Goal: Task Accomplishment & Management: Manage account settings

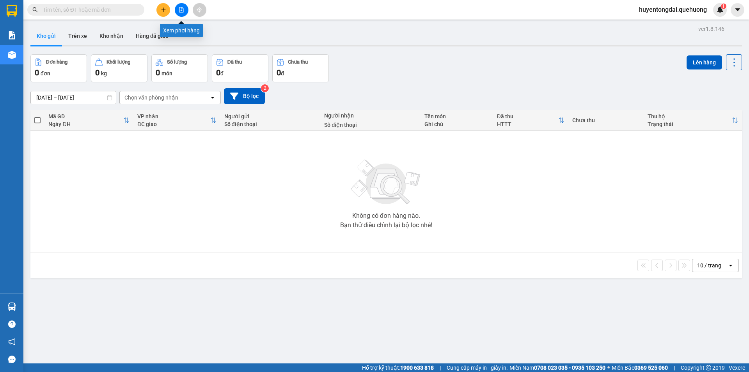
click at [179, 6] on button at bounding box center [182, 10] width 14 height 14
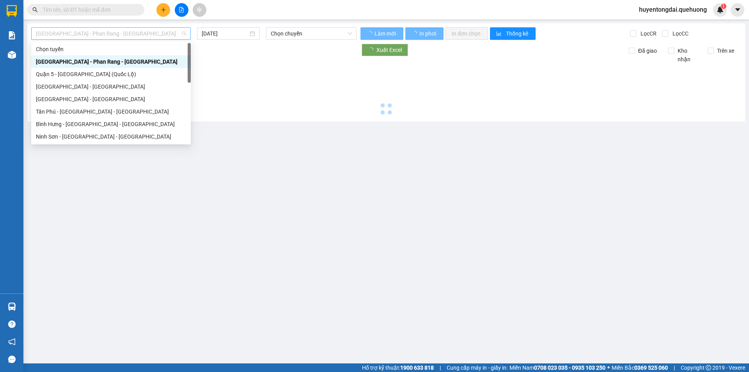
click at [128, 36] on span "[GEOGRAPHIC_DATA] - Phan Rang - [GEOGRAPHIC_DATA]" at bounding box center [111, 34] width 150 height 12
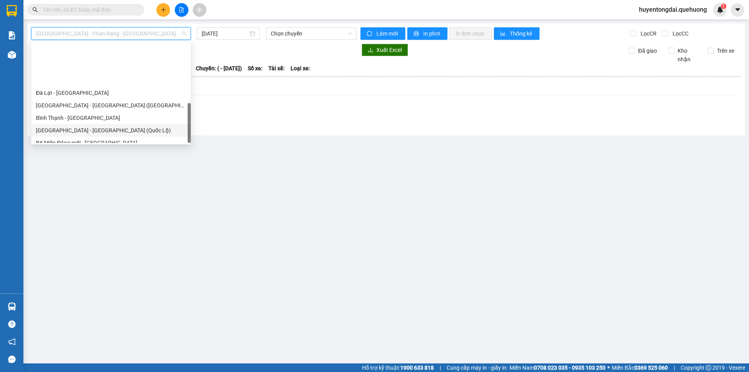
scroll to position [212, 0]
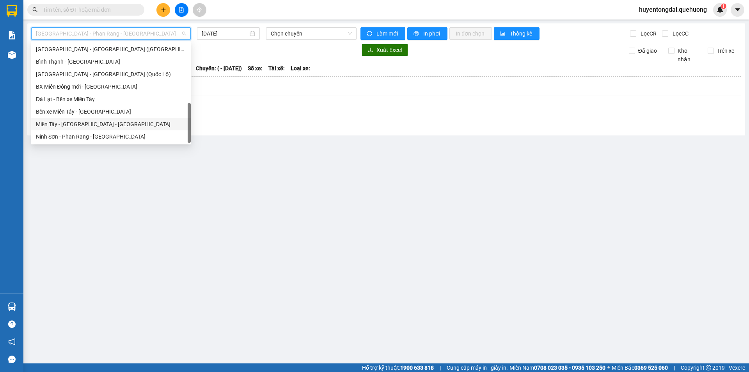
click at [111, 125] on div "Miền Tây - [GEOGRAPHIC_DATA] - [GEOGRAPHIC_DATA]" at bounding box center [111, 124] width 150 height 9
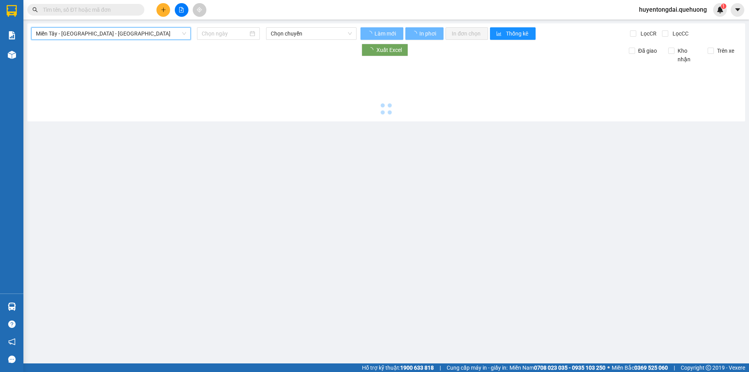
type input "[DATE]"
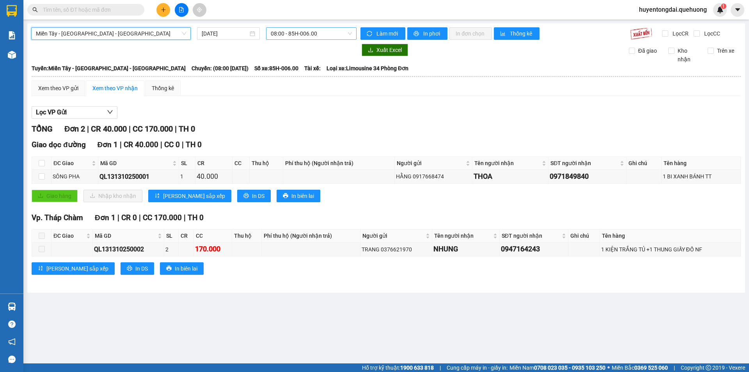
click at [301, 30] on span "08:00 - 85H-006.00" at bounding box center [311, 34] width 81 height 12
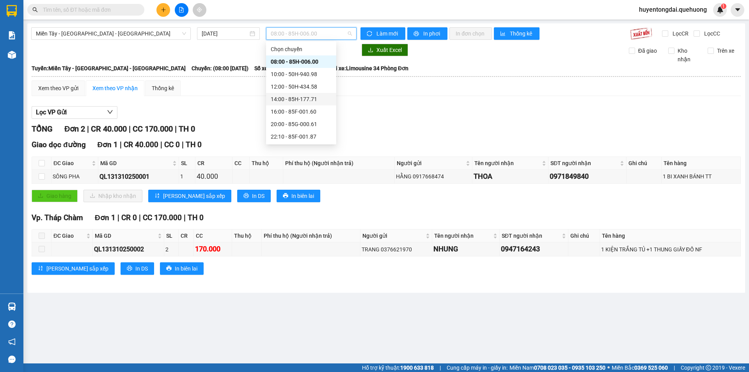
scroll to position [39, 0]
click at [292, 69] on div "16:00 - 85F-001.60" at bounding box center [301, 72] width 61 height 9
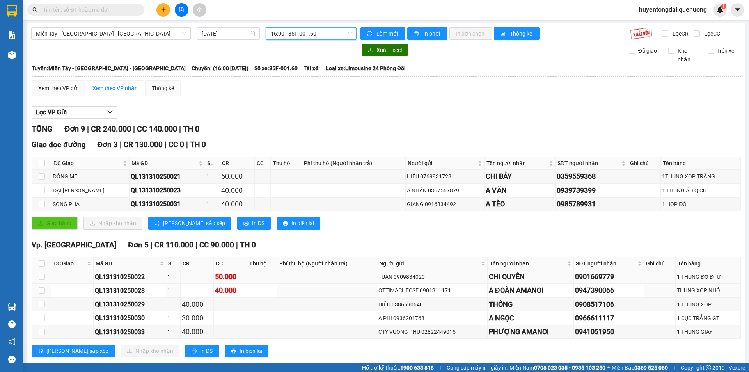
scroll to position [39, 0]
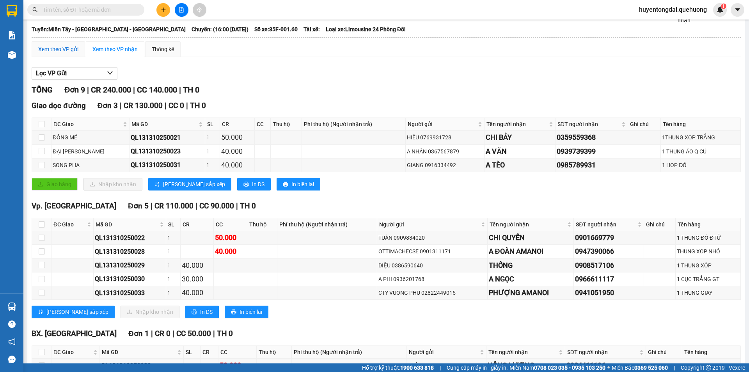
click at [52, 52] on div "Xem theo VP gửi" at bounding box center [58, 49] width 40 height 9
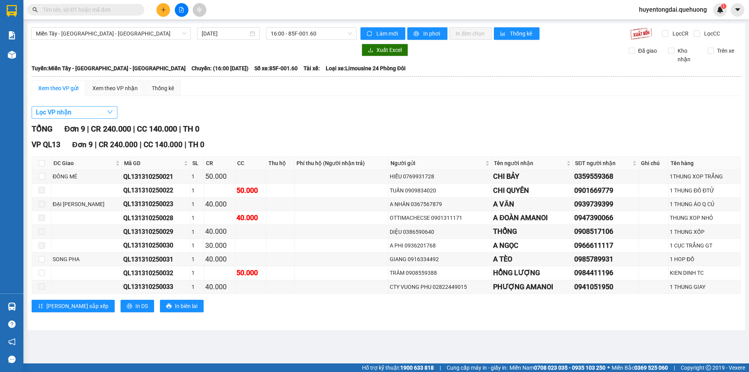
click at [89, 106] on button "Lọc VP nhận" at bounding box center [75, 112] width 86 height 12
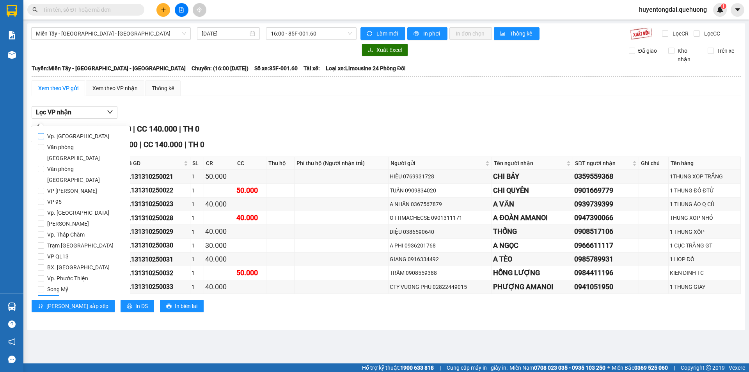
click at [42, 134] on input "Vp. [GEOGRAPHIC_DATA]" at bounding box center [41, 136] width 6 height 6
checkbox input "true"
click at [48, 297] on span "Lọc" at bounding box center [48, 301] width 9 height 9
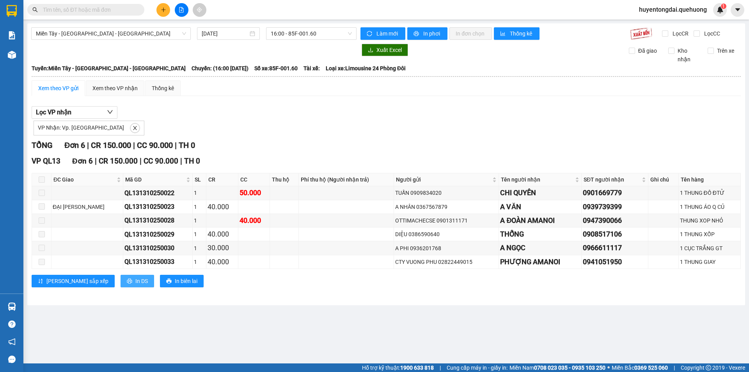
click at [135, 279] on span "In DS" at bounding box center [141, 281] width 12 height 9
click at [290, 34] on span "16:00 - 85F-001.60" at bounding box center [311, 34] width 81 height 12
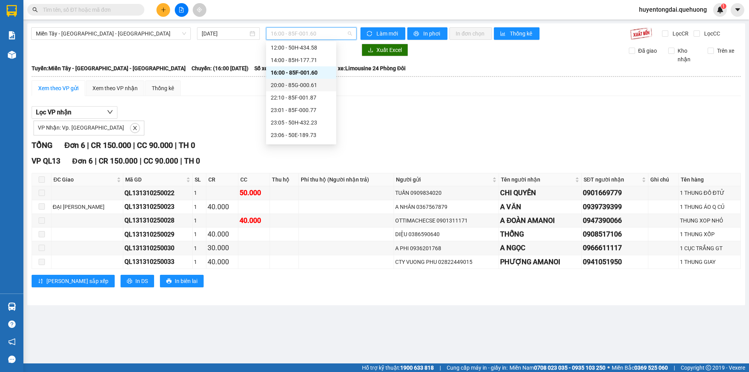
click at [302, 86] on div "20:00 - 85G-000.61" at bounding box center [301, 85] width 61 height 9
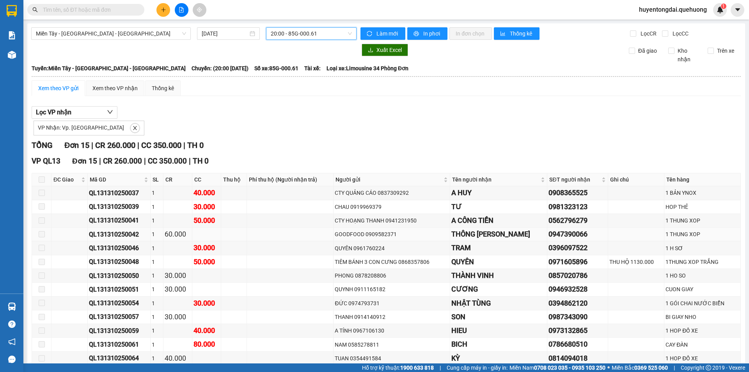
scroll to position [69, 0]
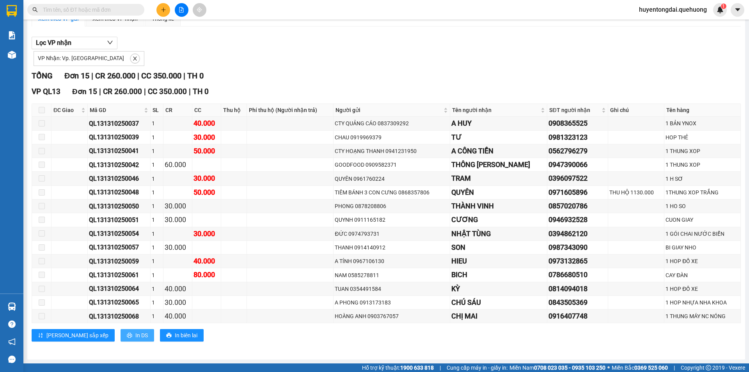
click at [135, 338] on span "In DS" at bounding box center [141, 335] width 12 height 9
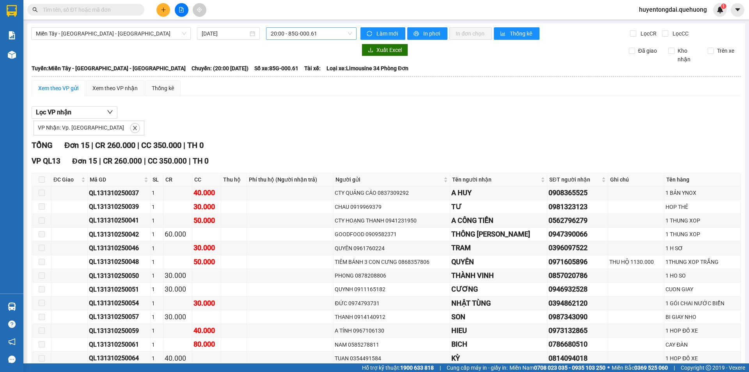
click at [285, 33] on span "20:00 - 85G-000.61" at bounding box center [311, 34] width 81 height 12
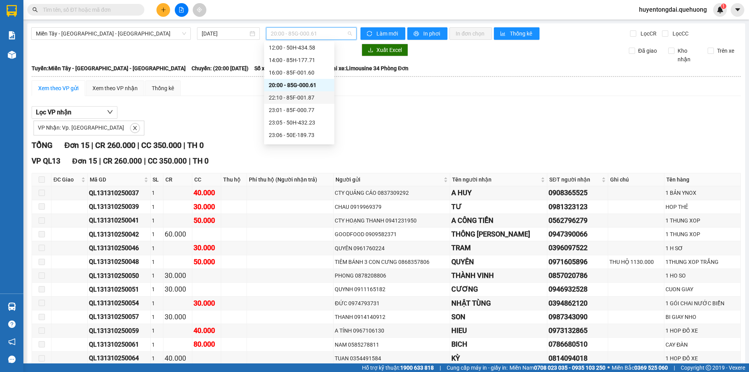
click at [282, 101] on div "22:10 - 85F-001.87" at bounding box center [299, 97] width 61 height 9
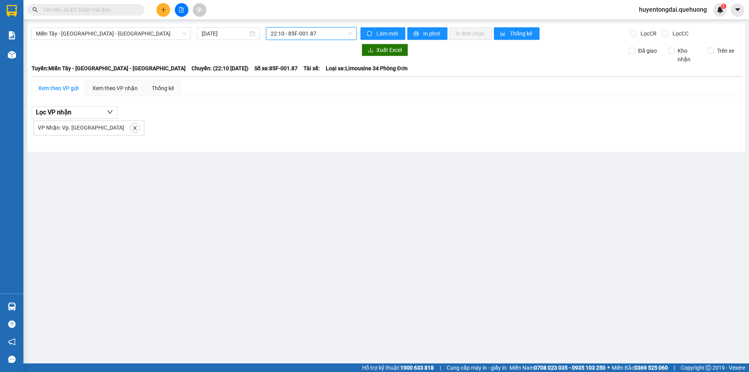
click at [293, 34] on span "22:10 - 85F-001.87" at bounding box center [311, 34] width 81 height 12
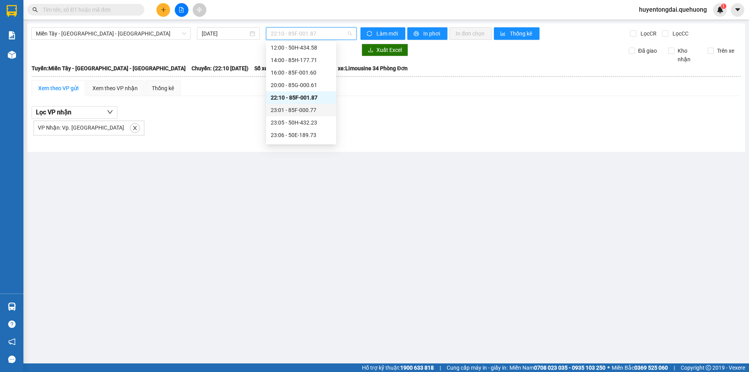
click at [288, 112] on div "23:01 - 85F-000.77" at bounding box center [301, 110] width 61 height 9
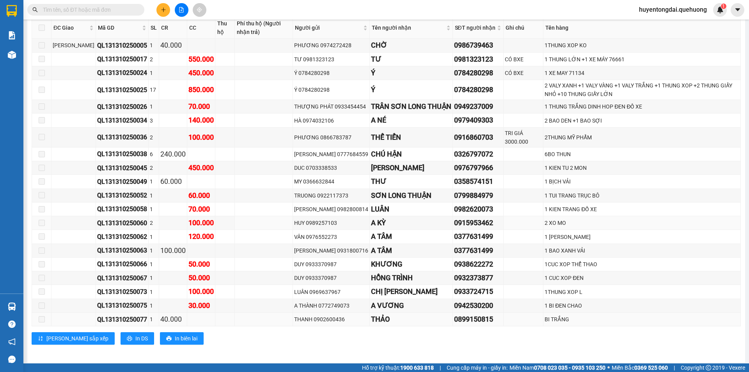
scroll to position [165, 0]
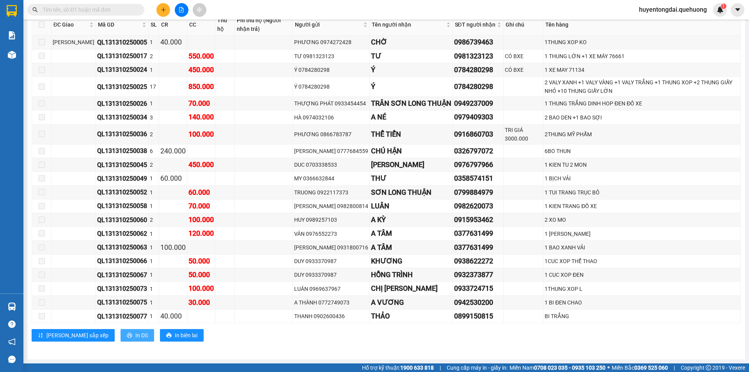
click at [135, 338] on span "In DS" at bounding box center [141, 335] width 12 height 9
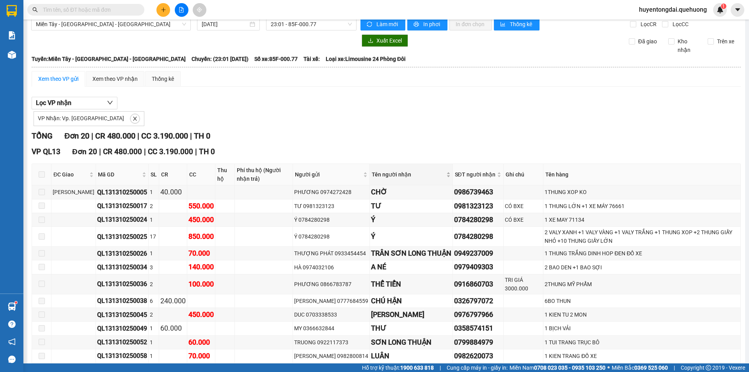
scroll to position [0, 0]
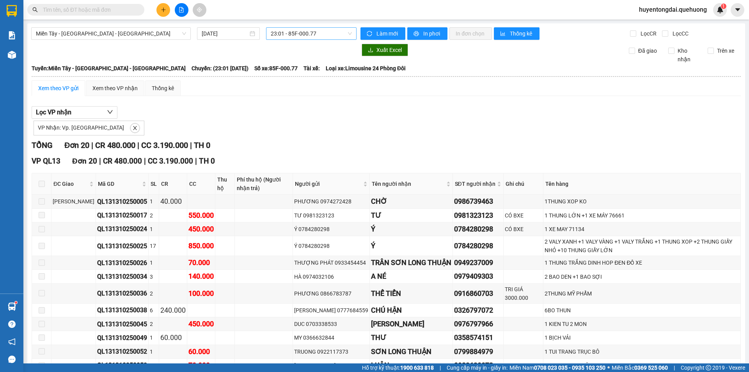
click at [299, 33] on span "23:01 - 85F-000.77" at bounding box center [311, 34] width 81 height 12
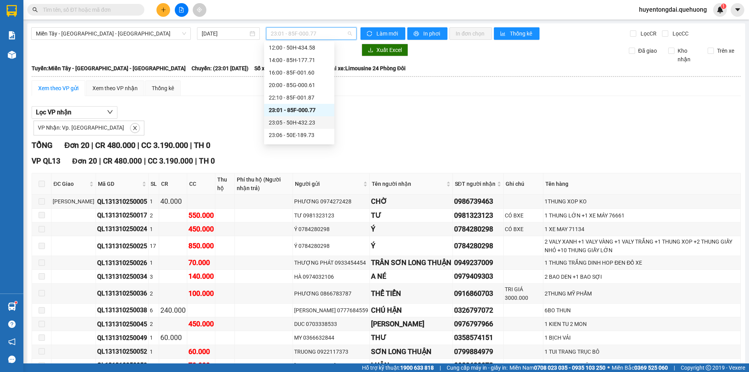
scroll to position [75, 0]
click at [287, 84] on div "23:05 - 50H-432.23" at bounding box center [299, 86] width 61 height 9
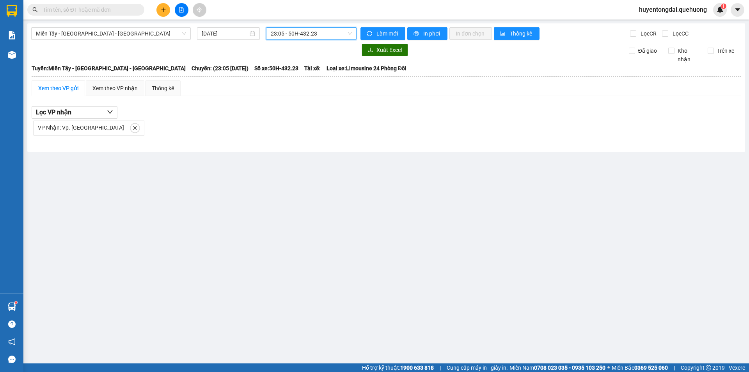
click at [292, 33] on span "23:05 - 50H-432.23" at bounding box center [311, 34] width 81 height 12
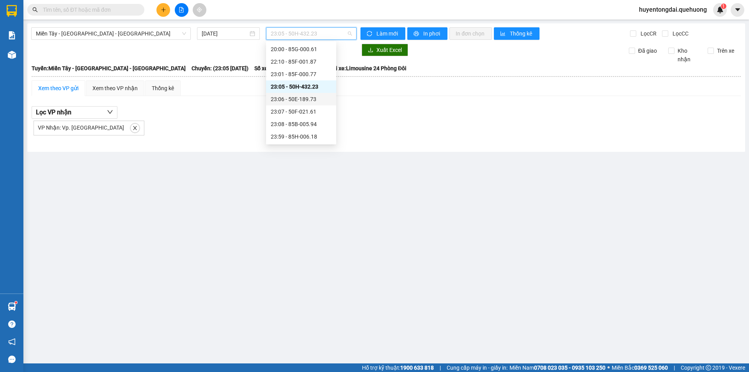
click at [290, 100] on div "23:06 - 50E-189.73" at bounding box center [301, 99] width 61 height 9
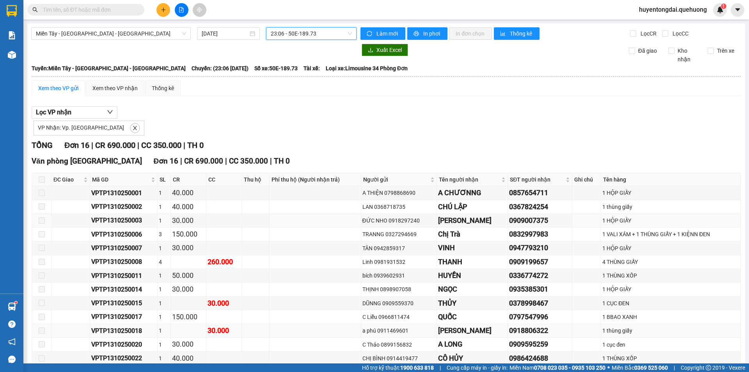
scroll to position [84, 0]
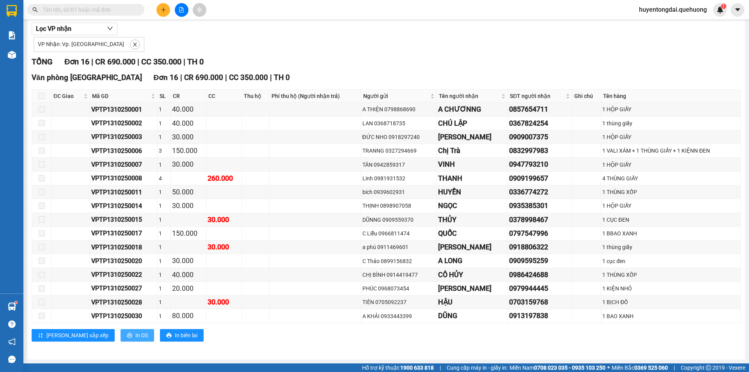
click at [135, 336] on span "In DS" at bounding box center [141, 335] width 12 height 9
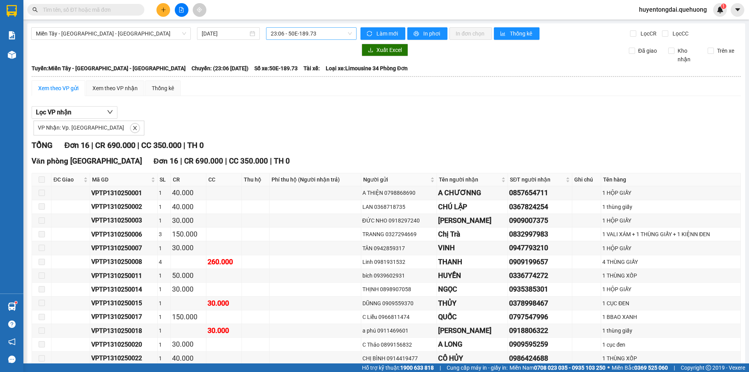
click at [304, 38] on span "23:06 - 50E-189.73" at bounding box center [311, 34] width 81 height 12
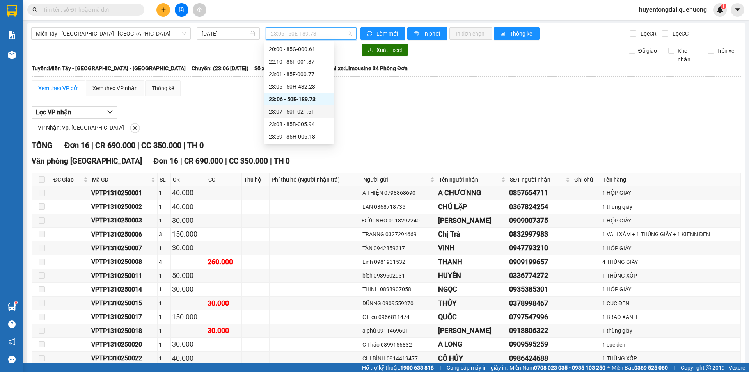
click at [294, 107] on div "23:07 - 50F-021.61" at bounding box center [299, 111] width 70 height 12
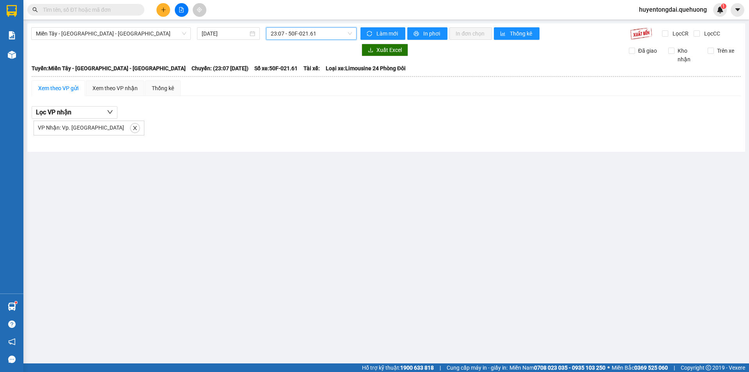
click at [308, 32] on span "23:07 - 50F-021.61" at bounding box center [311, 34] width 81 height 12
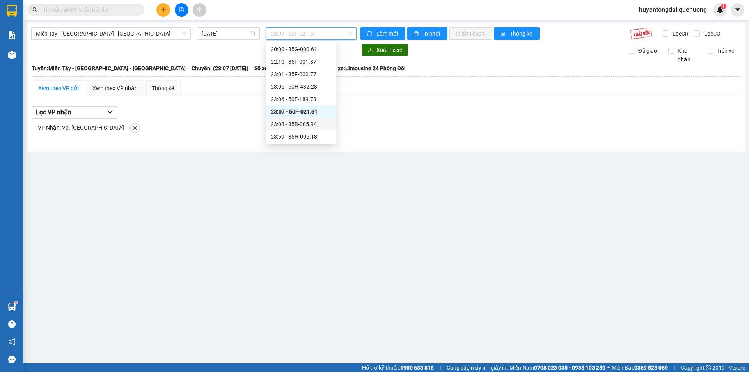
click at [288, 125] on div "23:08 - 85B-005.94" at bounding box center [301, 124] width 61 height 9
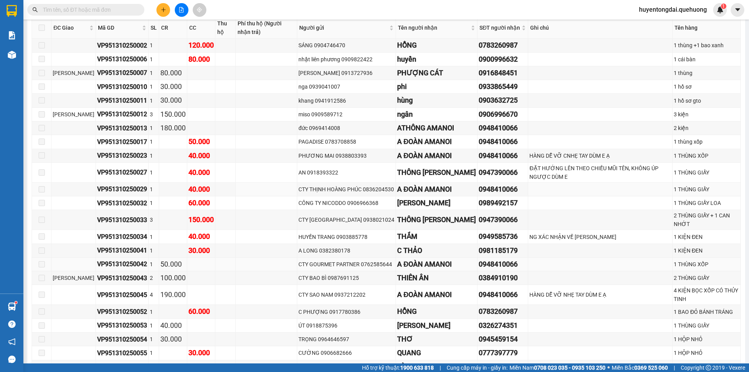
scroll to position [225, 0]
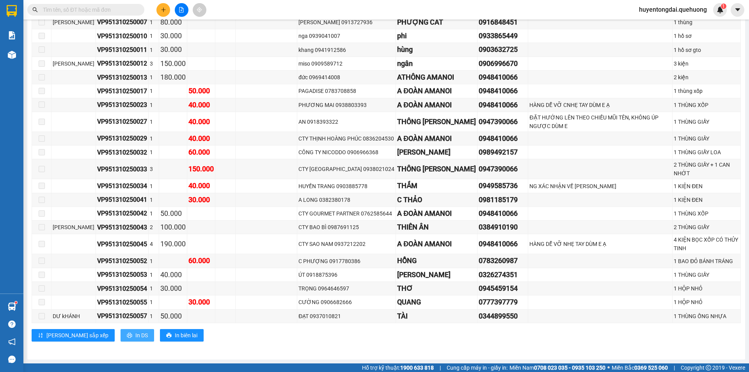
click at [121, 341] on button "In DS" at bounding box center [138, 335] width 34 height 12
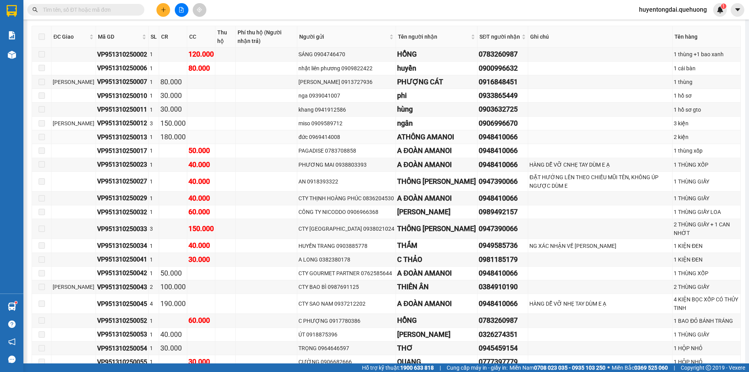
scroll to position [0, 0]
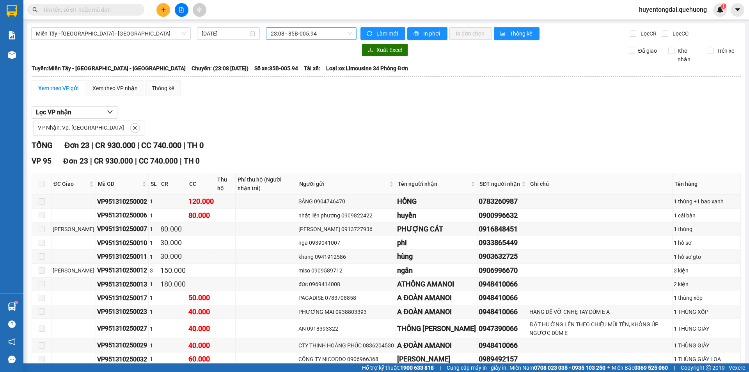
click at [294, 34] on span "23:08 - 85B-005.94" at bounding box center [311, 34] width 81 height 12
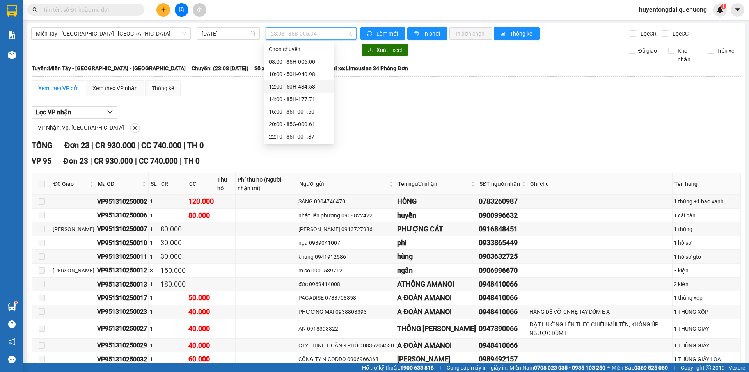
click at [285, 87] on div "12:00 - 50H-434.58" at bounding box center [299, 86] width 61 height 9
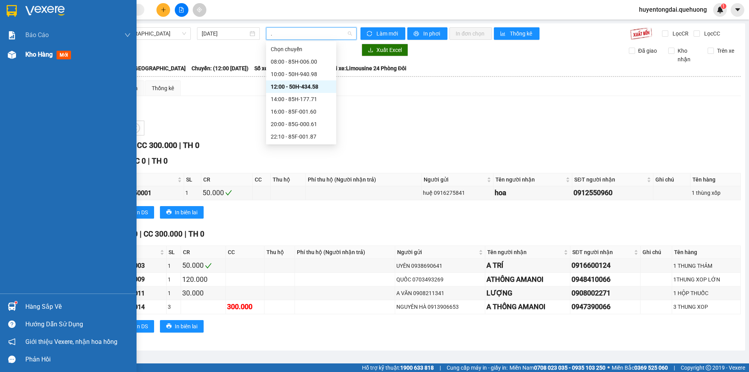
type input "."
click at [40, 57] on span "Kho hàng" at bounding box center [38, 54] width 27 height 7
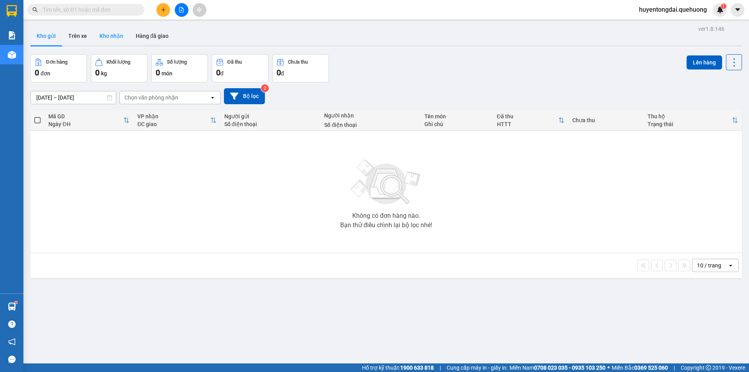
click at [105, 39] on button "Kho nhận" at bounding box center [111, 36] width 36 height 19
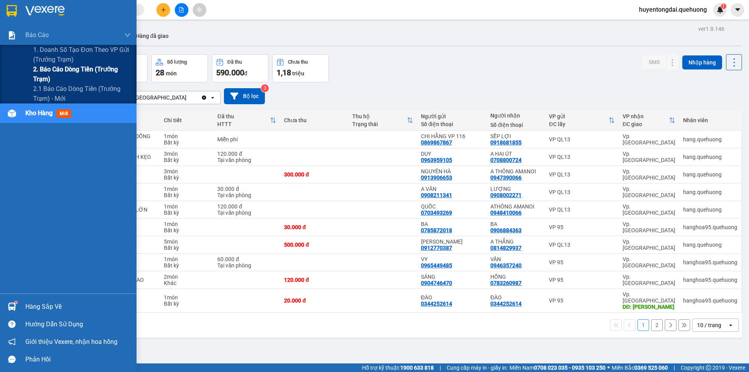
click at [43, 71] on span "2. Báo cáo dòng tiền (trưởng trạm)" at bounding box center [82, 74] width 98 height 20
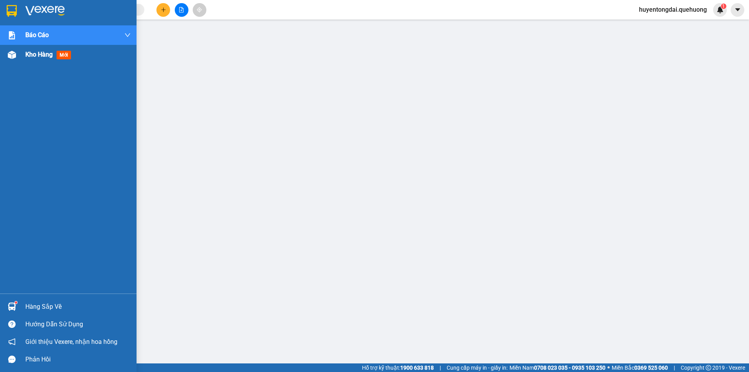
click at [48, 56] on span "Kho hàng" at bounding box center [38, 54] width 27 height 7
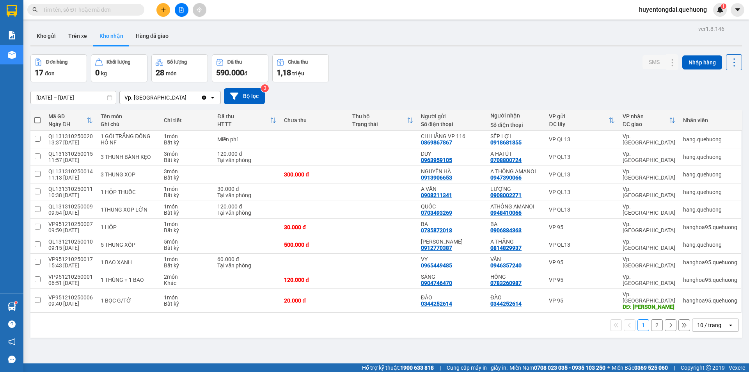
click at [720, 319] on div "10 / trang" at bounding box center [710, 325] width 35 height 12
click at [662, 302] on div at bounding box center [687, 301] width 109 height 18
click at [670, 300] on icon at bounding box center [672, 300] width 5 height 5
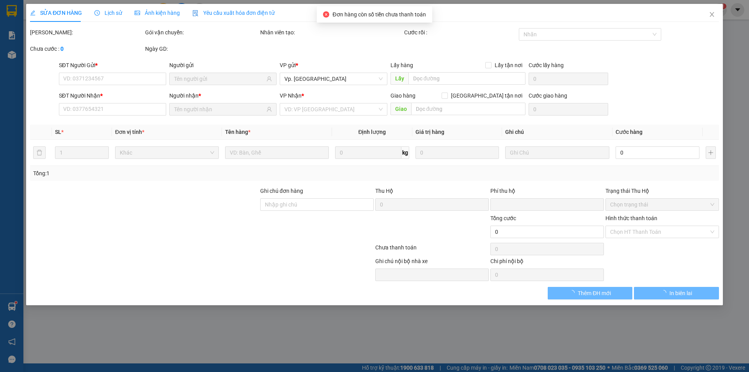
type input "0344252614"
type input "ĐÀO"
type input "0344252614"
type input "ĐÀO"
type input "[PERSON_NAME]"
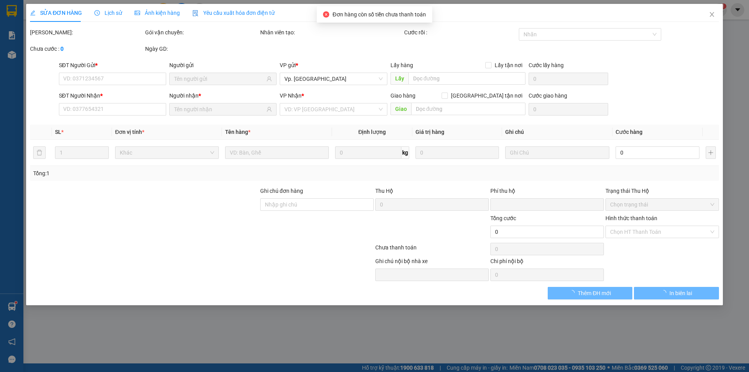
type input "0"
type input "20.000"
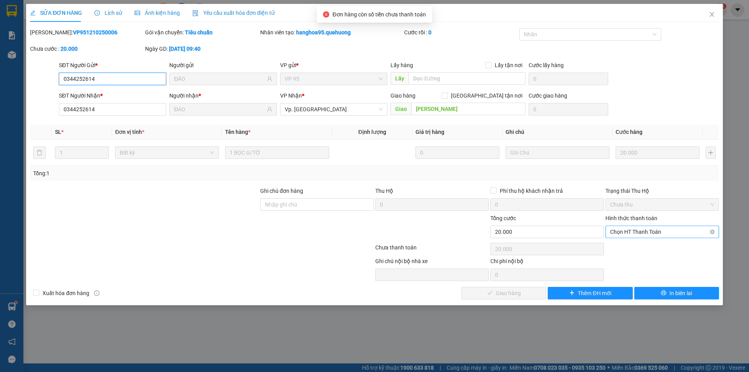
drag, startPoint x: 654, startPoint y: 231, endPoint x: 648, endPoint y: 237, distance: 8.6
click at [654, 232] on span "Chọn HT Thanh Toán" at bounding box center [662, 232] width 104 height 12
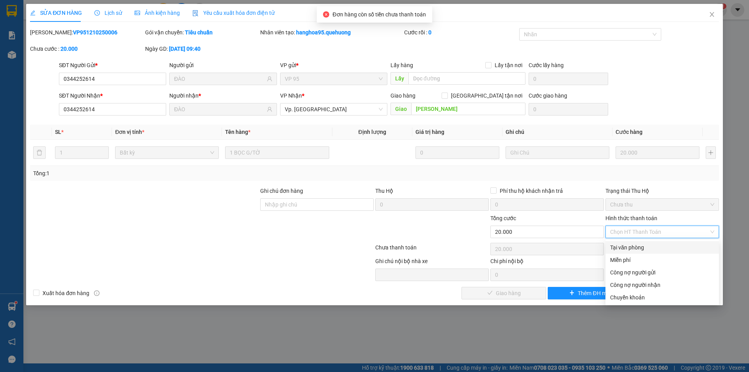
click at [627, 248] on div "Tại văn phòng" at bounding box center [662, 247] width 104 height 9
type input "0"
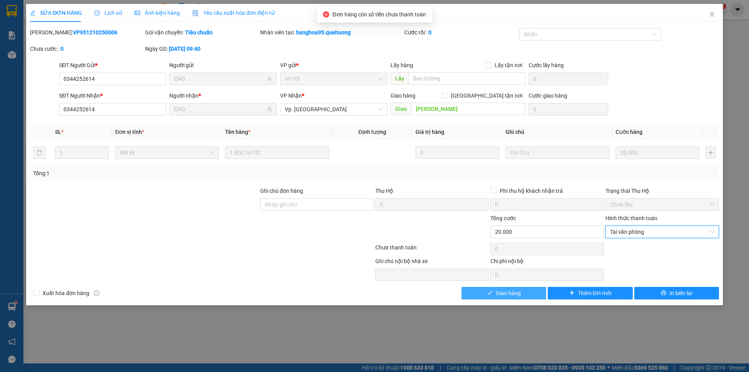
click at [523, 295] on button "Giao hàng" at bounding box center [504, 293] width 85 height 12
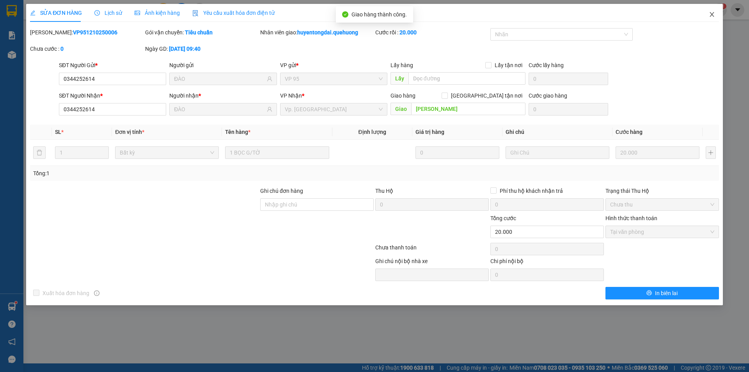
click at [711, 14] on icon "close" at bounding box center [712, 14] width 6 height 6
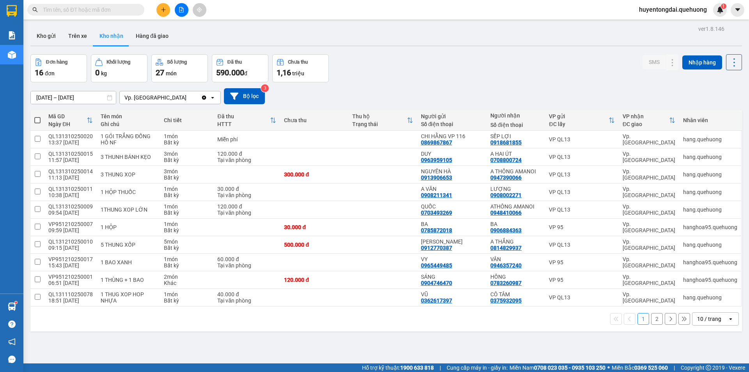
click at [718, 316] on div "10 / trang" at bounding box center [710, 319] width 35 height 12
click at [703, 303] on span "100 / trang" at bounding box center [707, 302] width 28 height 8
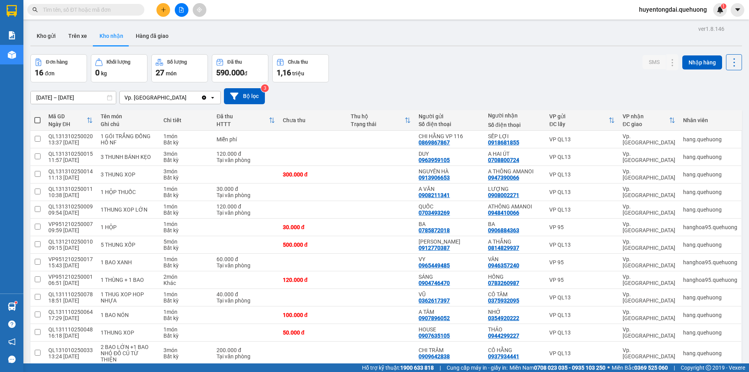
click at [61, 97] on input "[DATE] – [DATE]" at bounding box center [73, 97] width 85 height 12
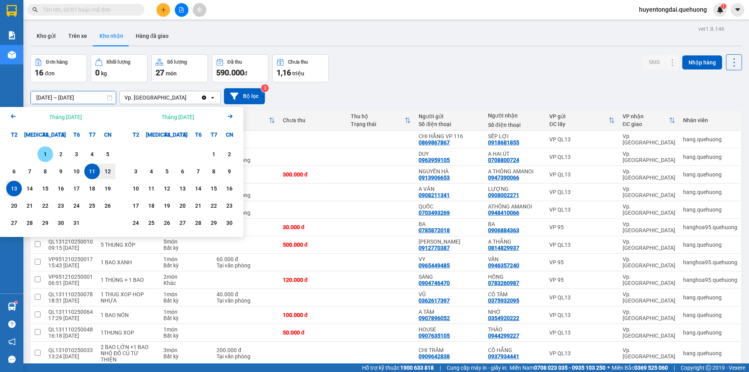
click at [41, 153] on div "1" at bounding box center [45, 153] width 11 height 9
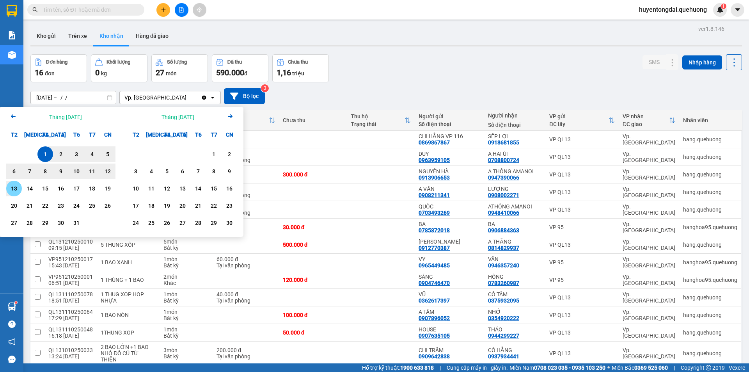
click at [13, 187] on div "13" at bounding box center [14, 188] width 11 height 9
type input "[DATE] – [DATE]"
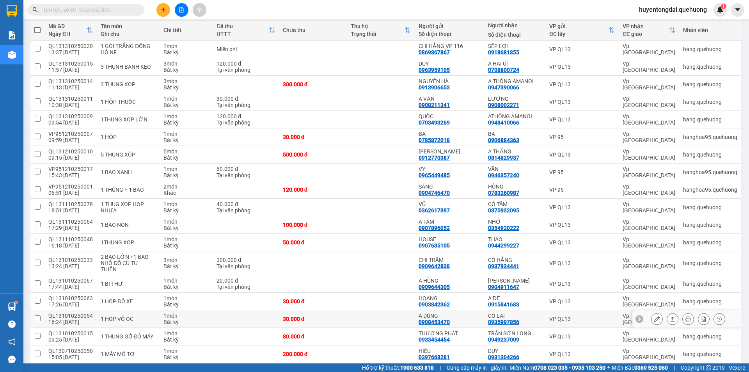
scroll to position [168, 0]
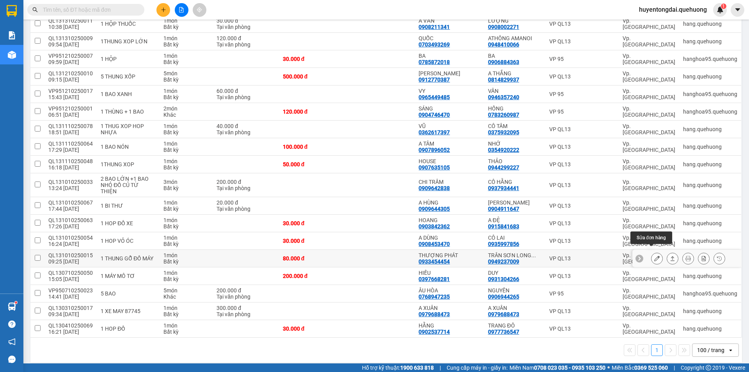
click at [655, 256] on icon at bounding box center [657, 258] width 5 height 5
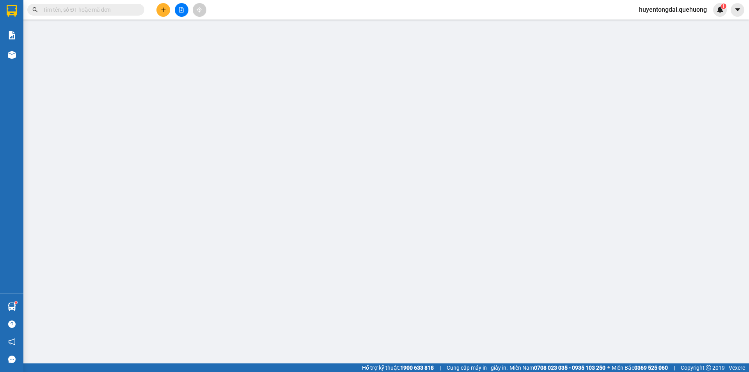
type input "0933454454"
type input "THƯỢNG PHÁT"
type input "0949237009"
type input "TRÂN SƠN LONG THUẬN"
type input "0"
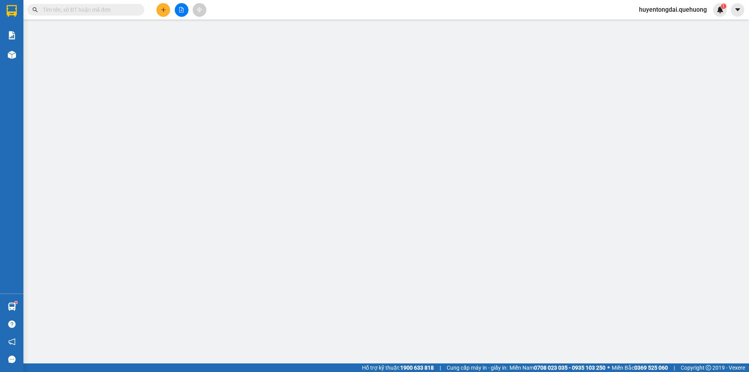
type input "80.000"
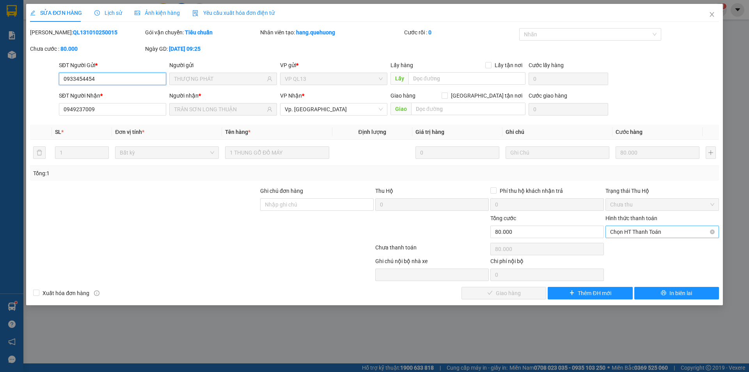
click at [658, 231] on span "Chọn HT Thanh Toán" at bounding box center [662, 232] width 104 height 12
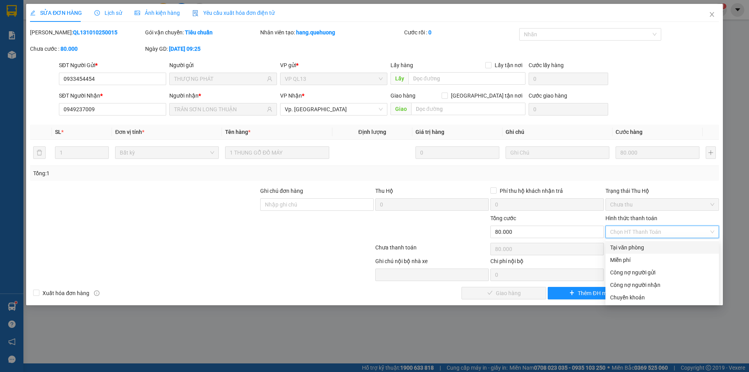
click at [646, 247] on div "Tại văn phòng" at bounding box center [662, 247] width 104 height 9
type input "0"
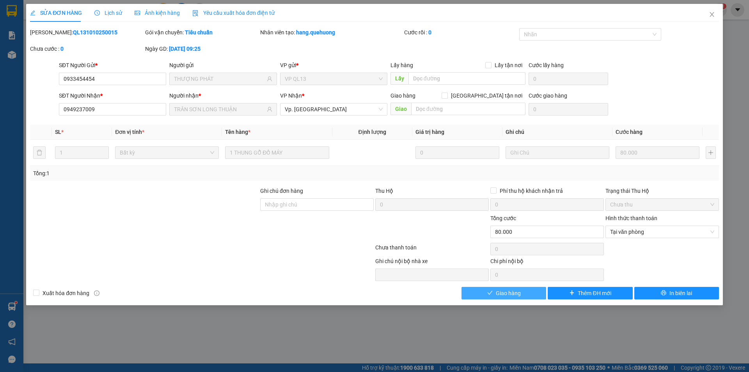
click at [524, 293] on button "Giao hàng" at bounding box center [504, 293] width 85 height 12
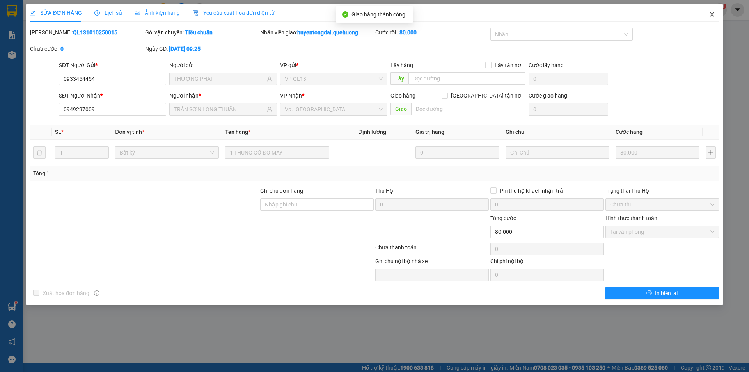
click at [713, 14] on icon "close" at bounding box center [712, 14] width 4 height 5
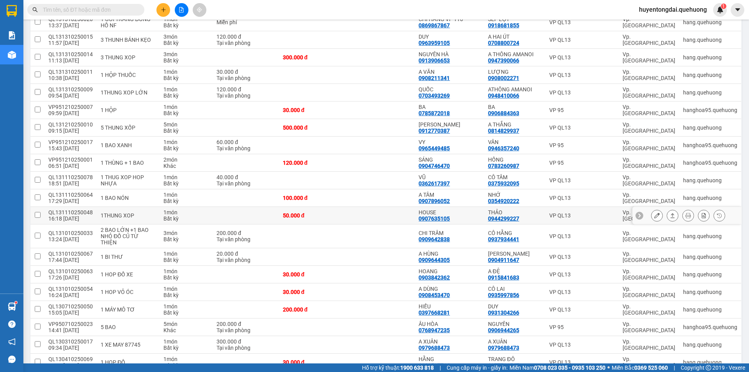
scroll to position [151, 0]
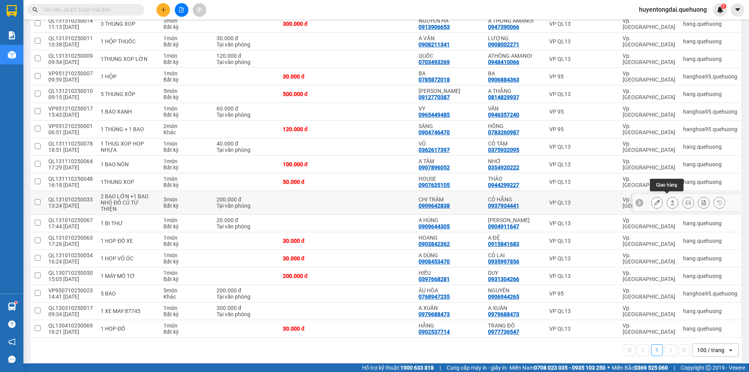
click at [671, 202] on icon at bounding box center [673, 202] width 4 height 5
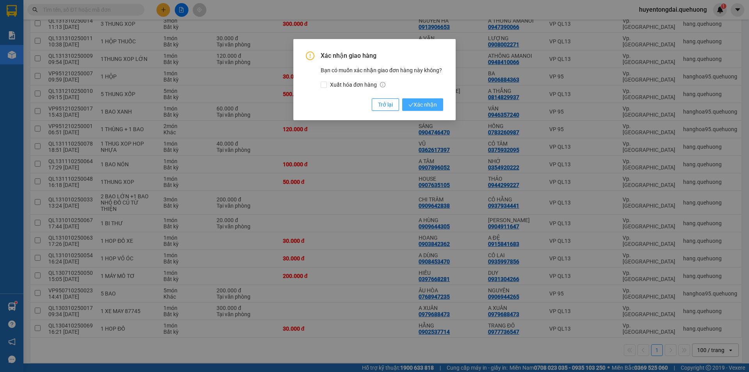
click at [424, 103] on span "Xác nhận" at bounding box center [423, 104] width 28 height 9
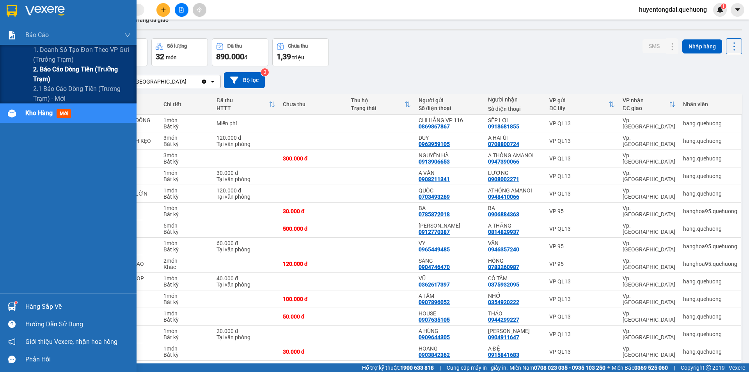
scroll to position [0, 0]
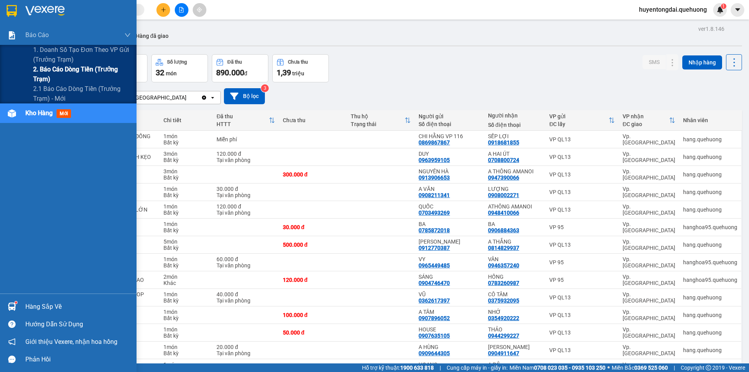
click at [46, 71] on span "2. Báo cáo dòng tiền (trưởng trạm)" at bounding box center [82, 74] width 98 height 20
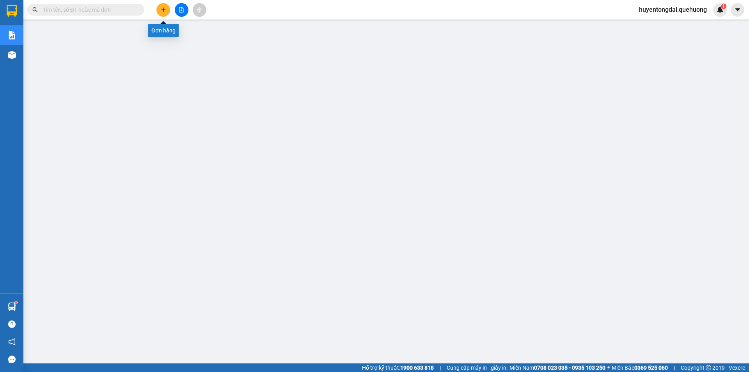
click at [165, 11] on icon "plus" at bounding box center [163, 9] width 5 height 5
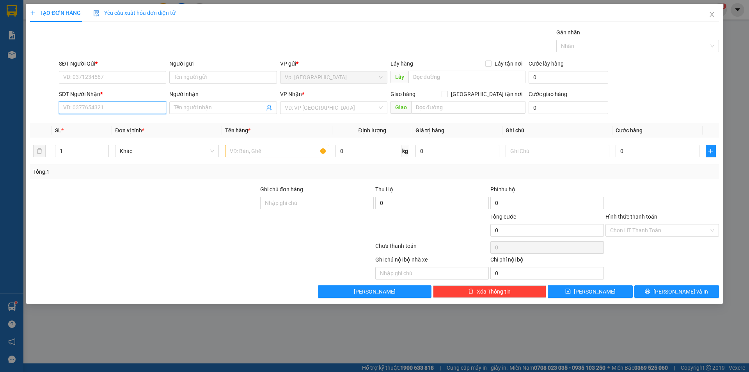
click at [129, 110] on input "SĐT Người Nhận *" at bounding box center [112, 107] width 107 height 12
click at [126, 120] on div "0927306308 - LÊ" at bounding box center [113, 123] width 98 height 9
type input "0927306308"
type input "LÊ"
type input "ĐỒNG MÉ"
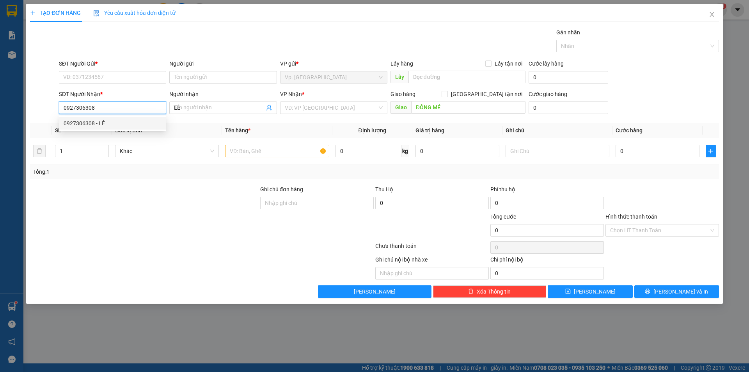
type input "40.000"
type input "0927306308"
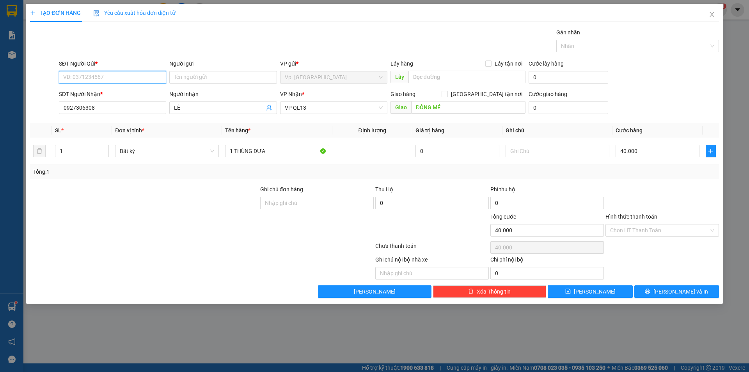
click at [144, 74] on input "SĐT Người Gửi *" at bounding box center [112, 77] width 107 height 12
click at [117, 80] on input "0986478471" at bounding box center [112, 77] width 107 height 12
type input "0986478471"
click at [208, 69] on div "Người gửi" at bounding box center [222, 65] width 107 height 12
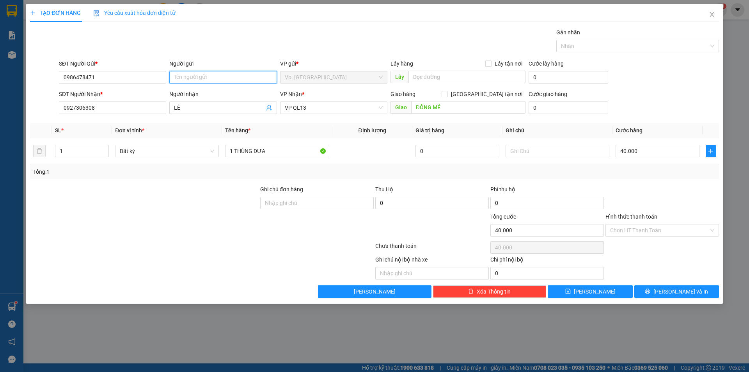
click at [217, 82] on input "Người gửi" at bounding box center [222, 77] width 107 height 12
type input "d"
type input "D"
type input "ĐL ĐẮC NHƠN"
click at [442, 109] on input "ĐỒNG MÉ" at bounding box center [468, 107] width 114 height 12
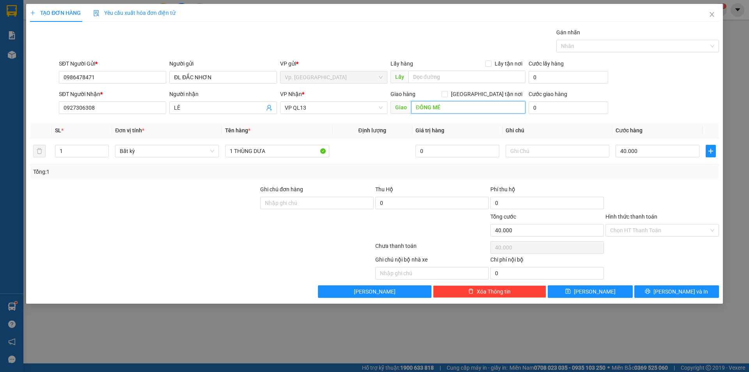
type input "D"
type input "ĐẮC NHƠN"
click at [672, 146] on input "40.000" at bounding box center [658, 151] width 84 height 12
type input "5"
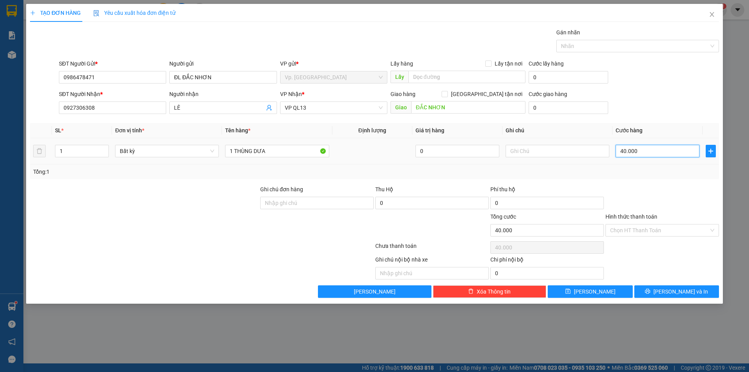
type input "5"
type input "50"
type input "50.000"
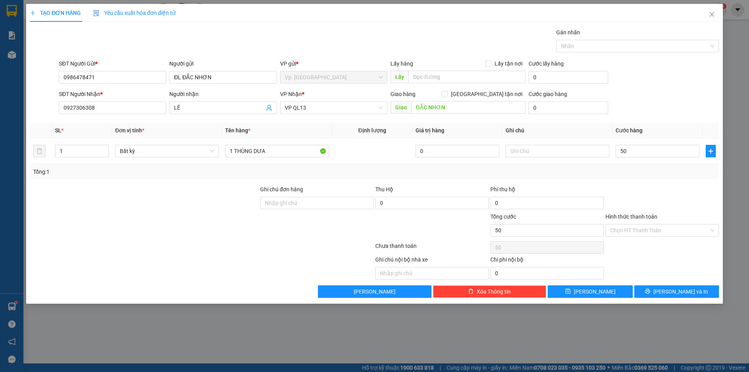
type input "50.000"
click at [663, 178] on div "Tổng: 1" at bounding box center [374, 171] width 689 height 15
click at [659, 229] on input "Hình thức thanh toán" at bounding box center [659, 230] width 99 height 12
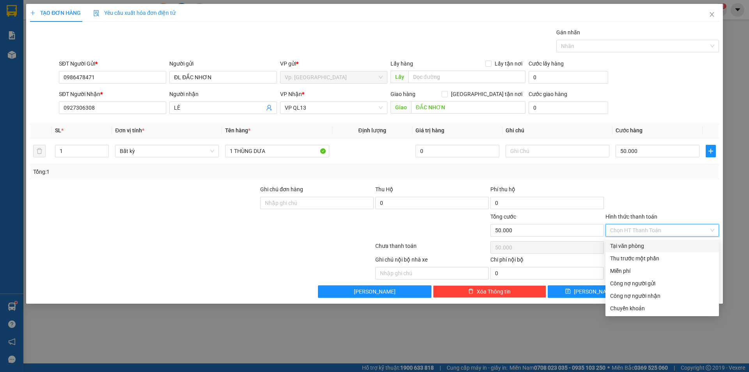
click at [647, 242] on div "Tại văn phòng" at bounding box center [662, 246] width 104 height 9
type input "0"
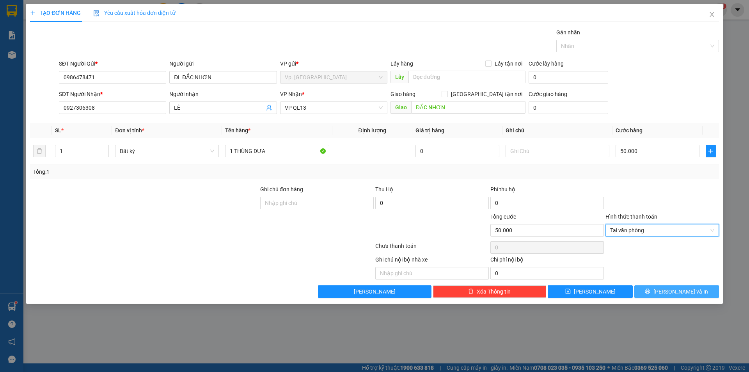
click at [685, 287] on span "[PERSON_NAME] và In" at bounding box center [681, 291] width 55 height 9
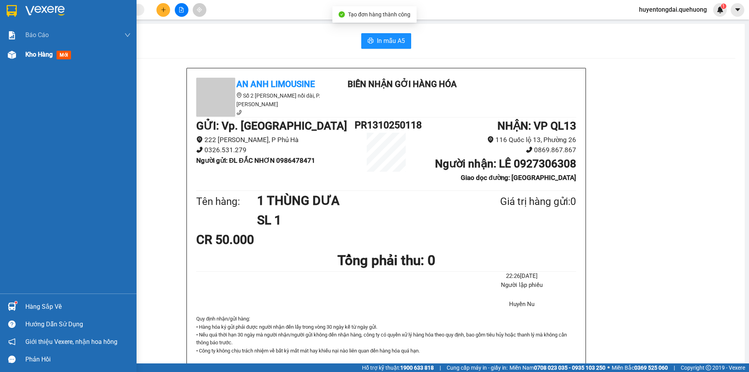
click at [20, 63] on div "Kho hàng mới" at bounding box center [68, 55] width 137 height 20
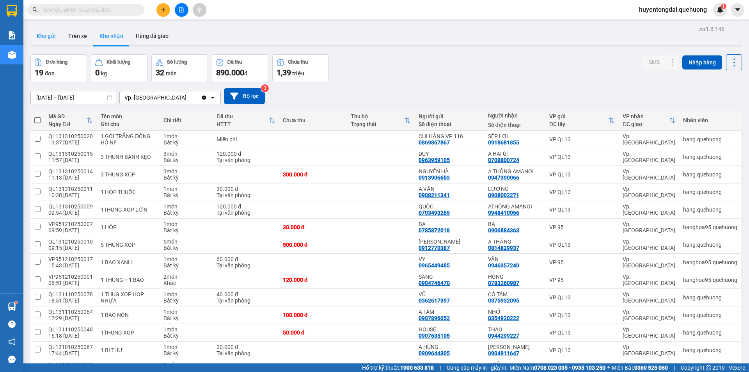
click at [43, 41] on button "Kho gửi" at bounding box center [46, 36] width 32 height 19
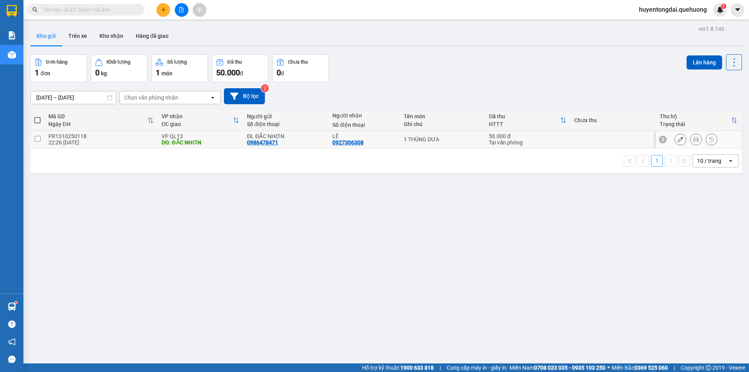
click at [678, 137] on icon at bounding box center [680, 139] width 5 height 5
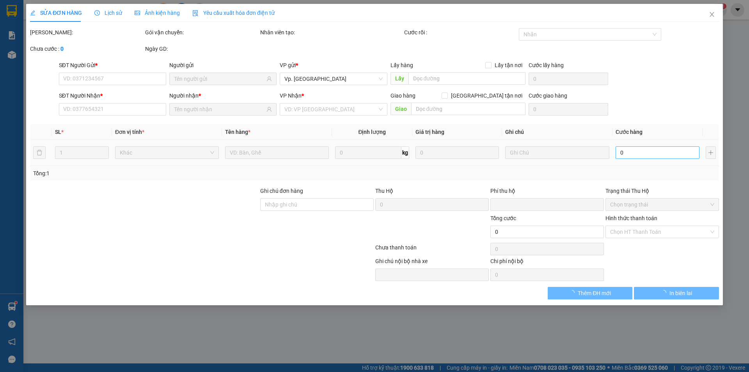
type input "0986478471"
type input "0927306308"
type input "ĐẮC NHƠN"
type input "0"
type input "50.000"
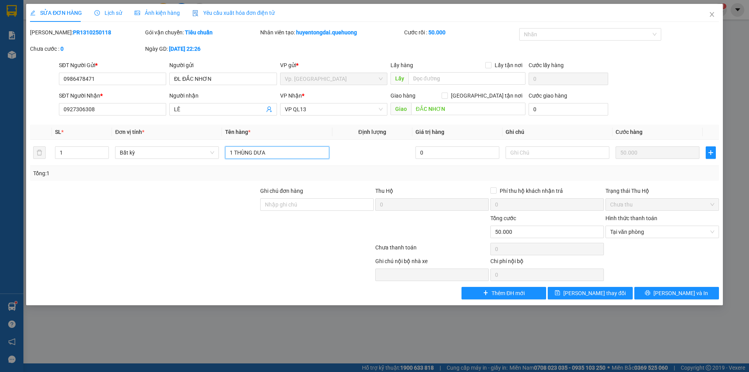
drag, startPoint x: 291, startPoint y: 150, endPoint x: 254, endPoint y: 168, distance: 40.7
click at [254, 168] on div "SL * Đơn vị tính * Tên hàng * Định lượng Giá trị hàng Ghi chú Cước hàng 1 Bất k…" at bounding box center [374, 153] width 689 height 56
type input "1 THÙNG GIẤY"
click at [659, 288] on button "[PERSON_NAME] và In" at bounding box center [677, 293] width 85 height 12
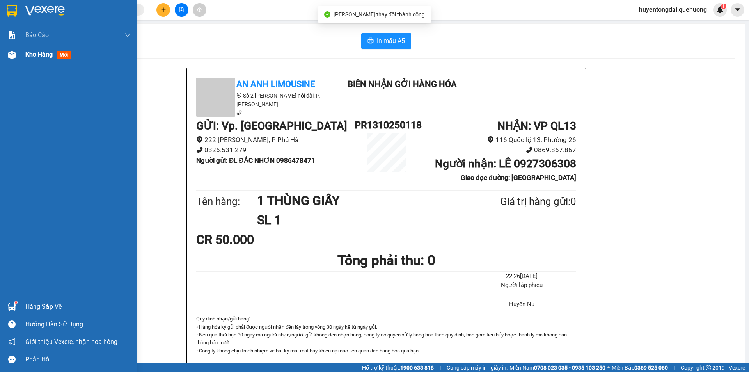
drag, startPoint x: 18, startPoint y: 53, endPoint x: 25, endPoint y: 62, distance: 10.6
click at [19, 54] on div "Kho hàng mới" at bounding box center [68, 55] width 137 height 20
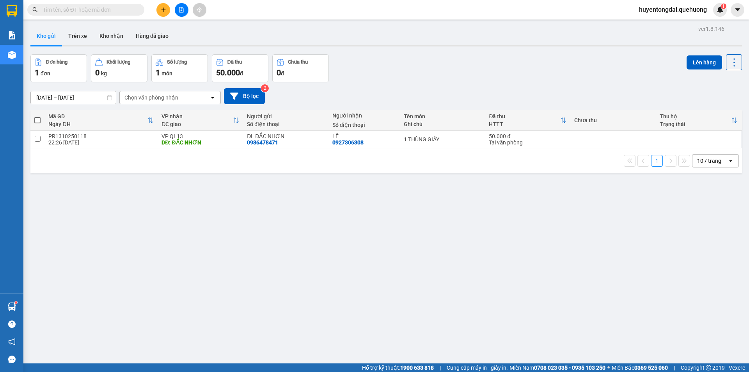
click at [39, 119] on span at bounding box center [37, 120] width 6 height 6
click at [37, 116] on input "checkbox" at bounding box center [37, 116] width 0 height 0
checkbox input "true"
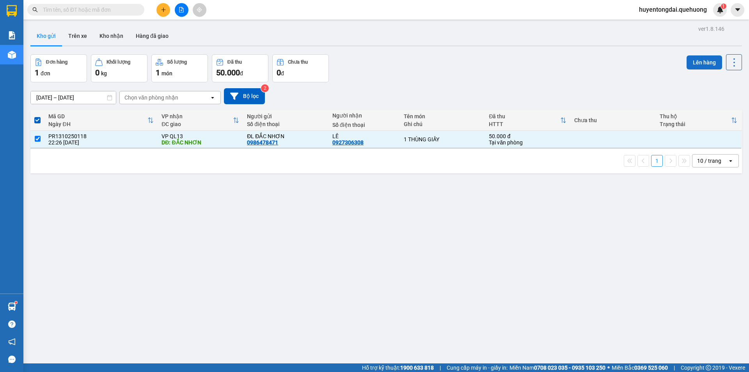
click at [690, 58] on button "Lên hàng" at bounding box center [705, 62] width 36 height 14
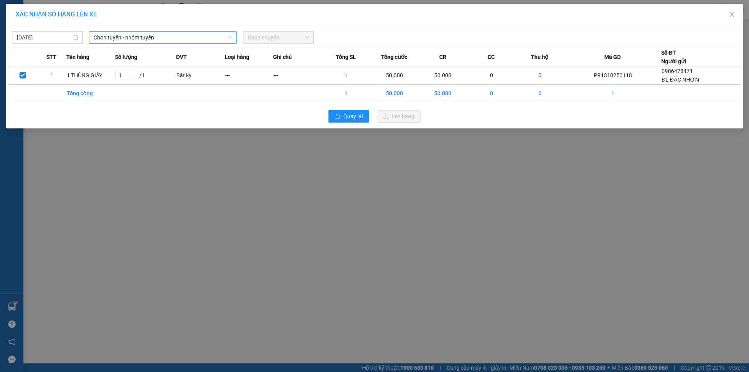
drag, startPoint x: 126, startPoint y: 37, endPoint x: 130, endPoint y: 40, distance: 4.2
click at [127, 37] on span "Chọn tuyến - nhóm tuyến" at bounding box center [163, 38] width 139 height 12
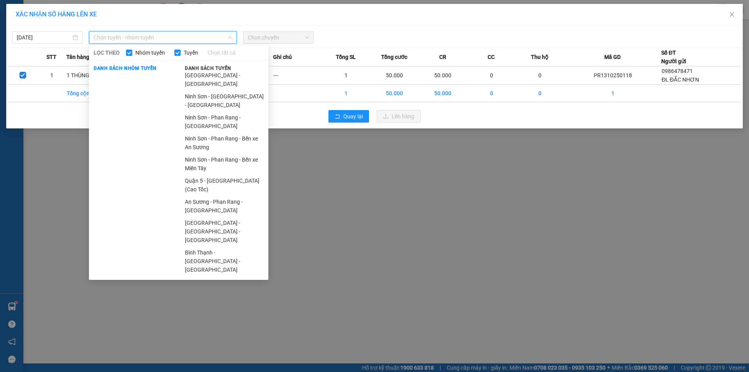
scroll to position [198, 0]
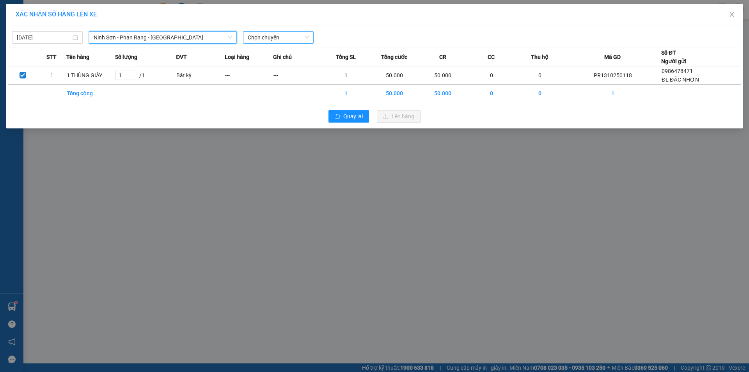
drag, startPoint x: 270, startPoint y: 35, endPoint x: 284, endPoint y: 41, distance: 15.4
click at [271, 35] on span "Chọn chuyến" at bounding box center [278, 38] width 61 height 12
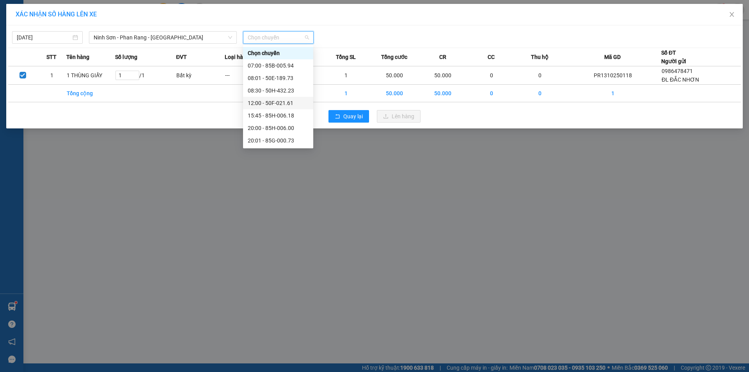
scroll to position [75, 0]
click at [269, 90] on div "21:00 - 50H-434.58" at bounding box center [278, 90] width 61 height 9
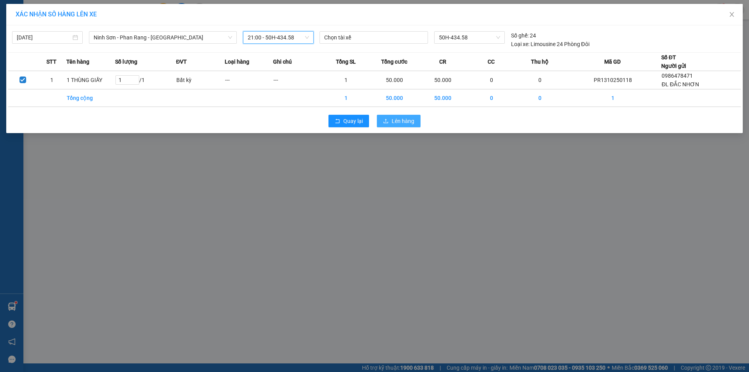
click at [391, 124] on button "Lên hàng" at bounding box center [399, 121] width 44 height 12
